Goal: Find specific page/section: Find specific page/section

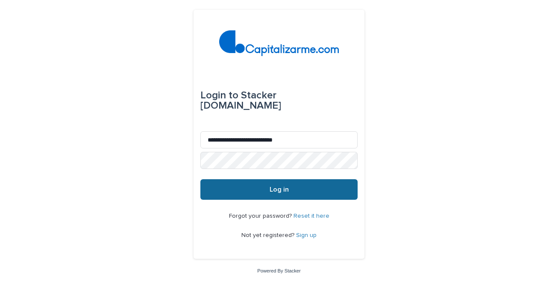
click at [287, 189] on span "Log in" at bounding box center [279, 189] width 19 height 7
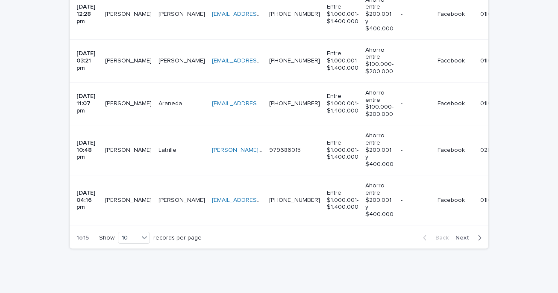
scroll to position [511, 0]
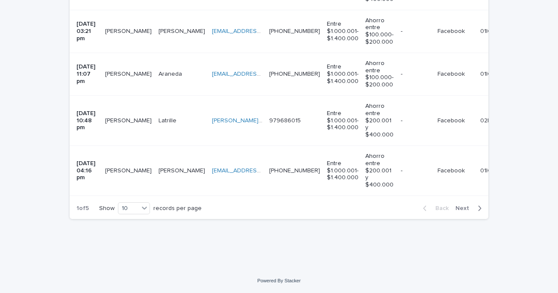
click at [464, 209] on span "Next" at bounding box center [464, 208] width 19 height 6
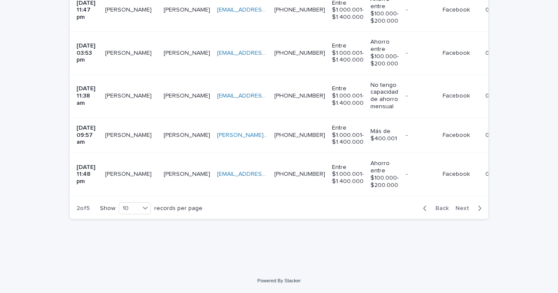
scroll to position [461, 0]
click at [462, 209] on span "Next" at bounding box center [464, 208] width 19 height 6
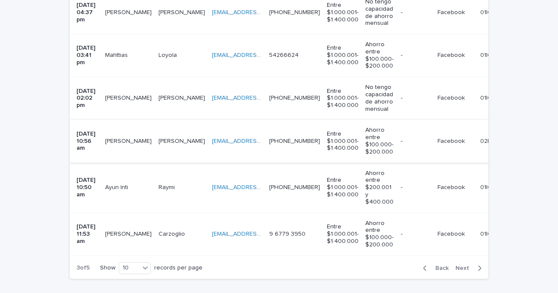
scroll to position [470, 0]
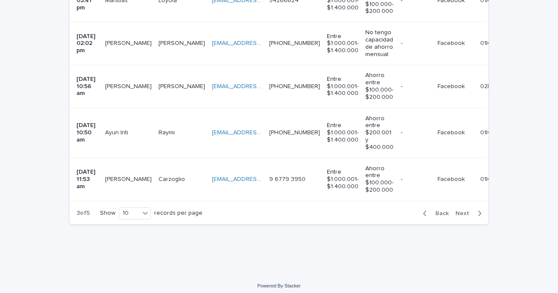
click at [462, 216] on span "Next" at bounding box center [464, 213] width 19 height 6
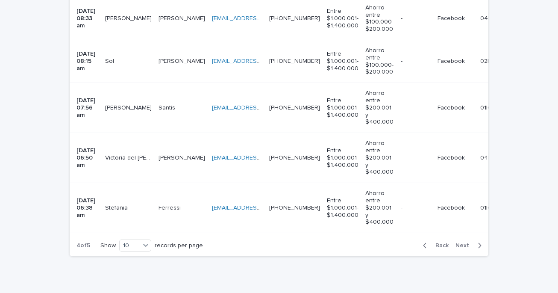
scroll to position [504, 0]
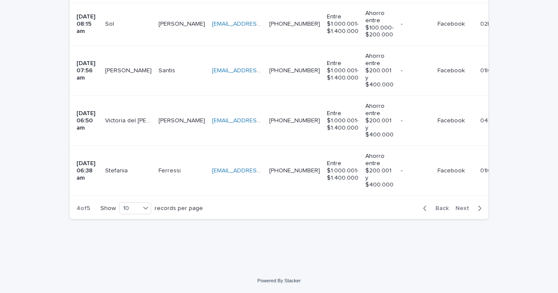
click at [461, 208] on span "Next" at bounding box center [464, 208] width 19 height 6
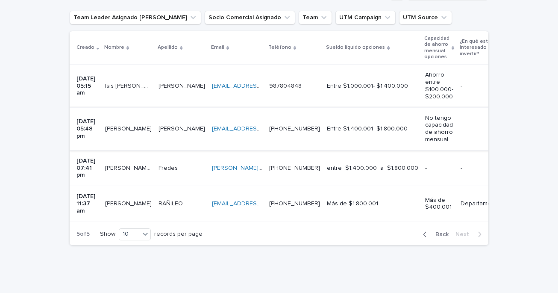
scroll to position [183, 0]
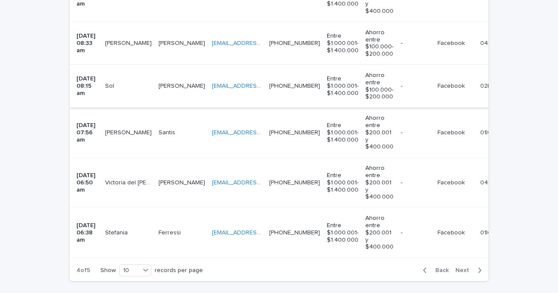
scroll to position [504, 0]
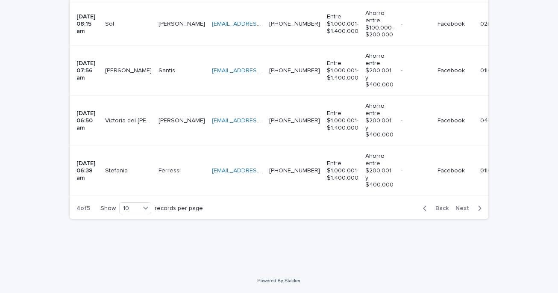
click at [464, 208] on span "Next" at bounding box center [464, 208] width 19 height 6
